Goal: Transaction & Acquisition: Purchase product/service

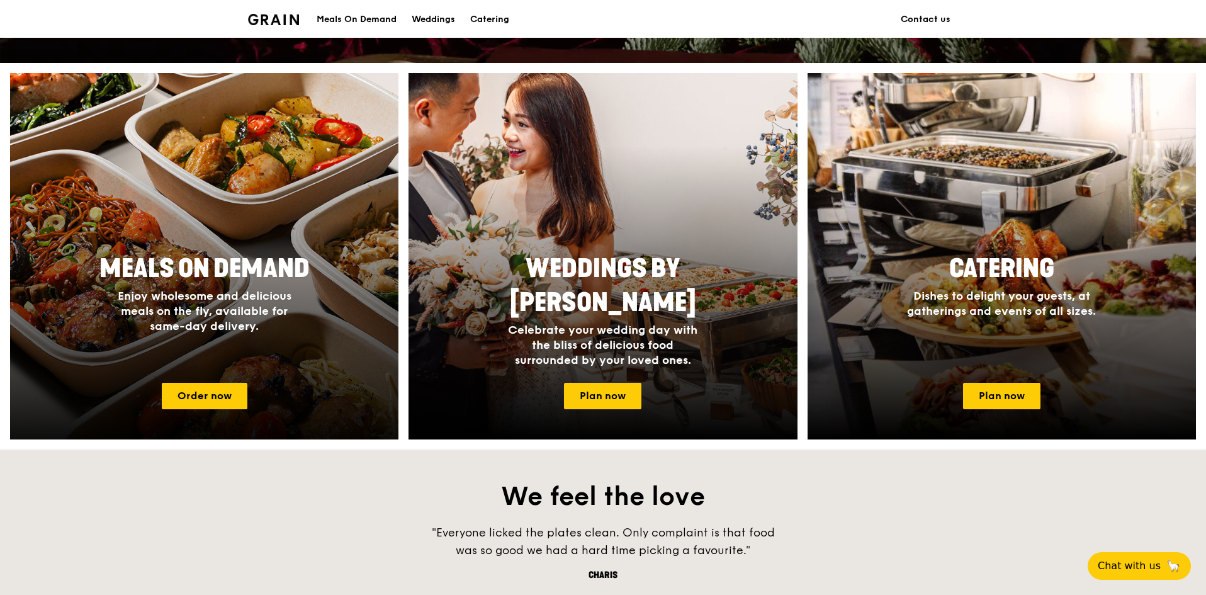
click at [266, 240] on div at bounding box center [204, 256] width 427 height 403
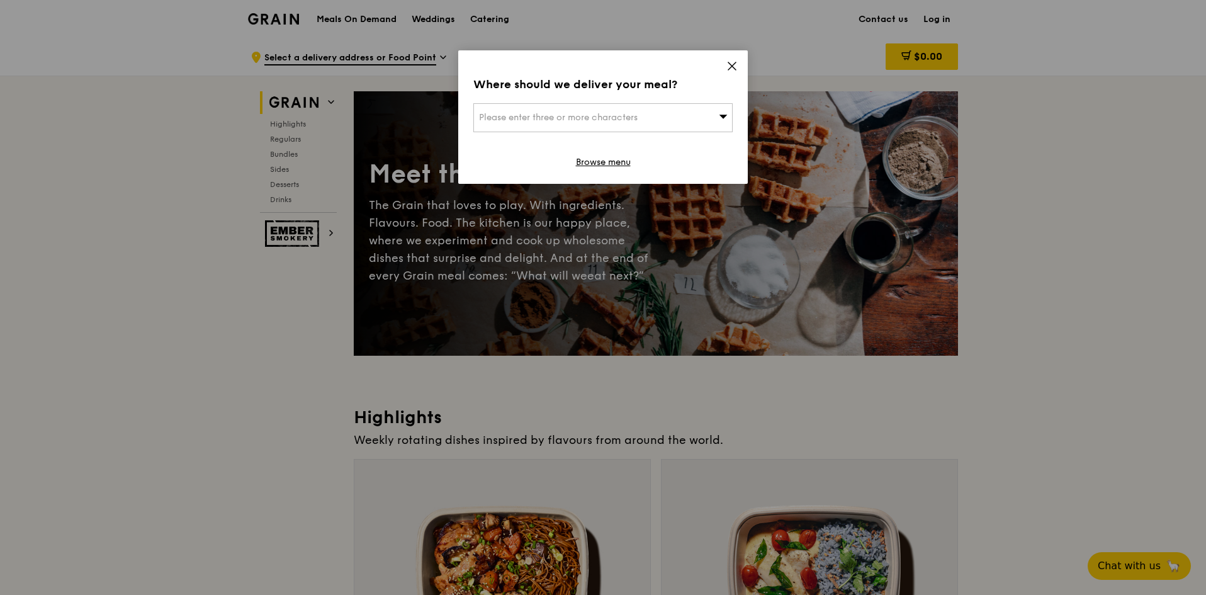
click at [730, 69] on icon at bounding box center [732, 66] width 8 height 8
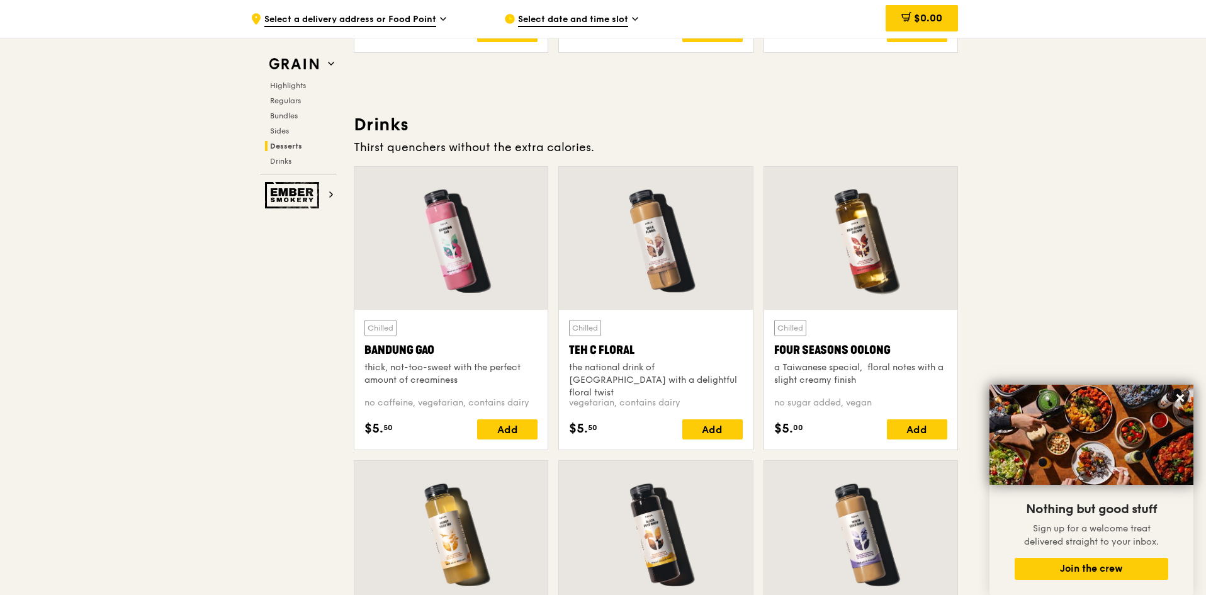
scroll to position [4266, 0]
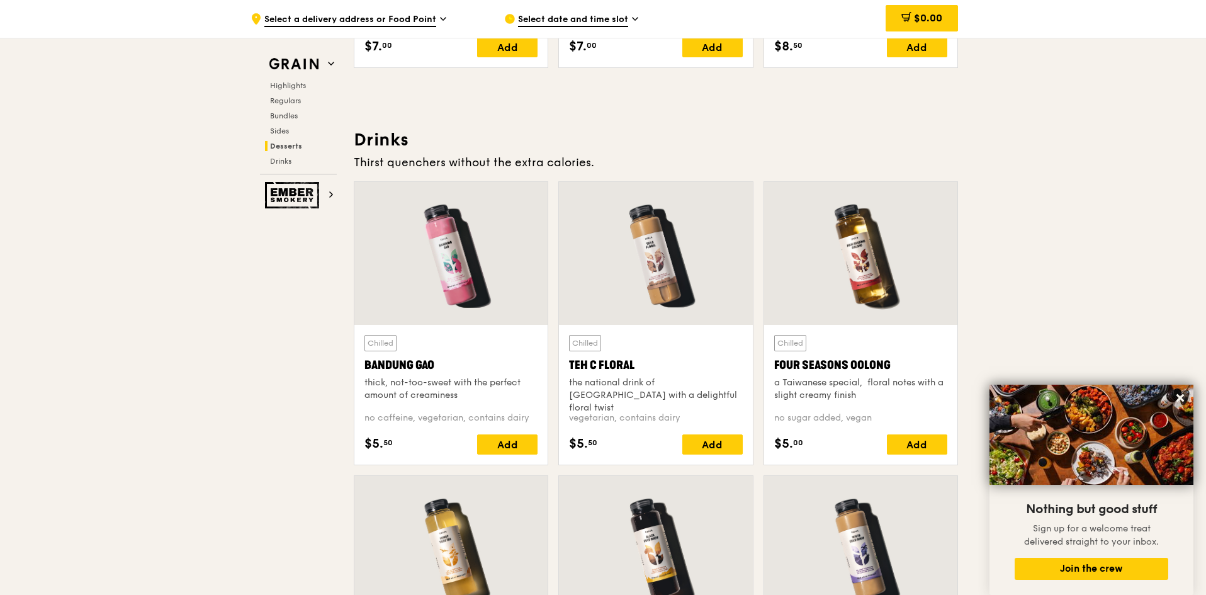
click at [626, 263] on div at bounding box center [655, 253] width 193 height 143
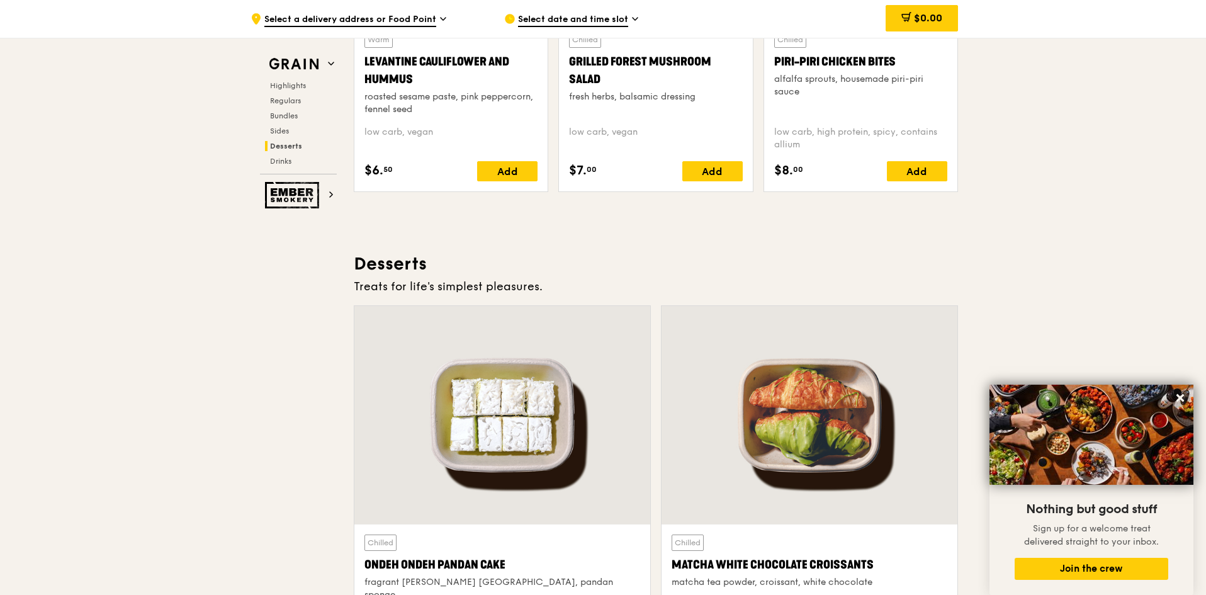
scroll to position [3258, 0]
